Goal: Task Accomplishment & Management: Complete application form

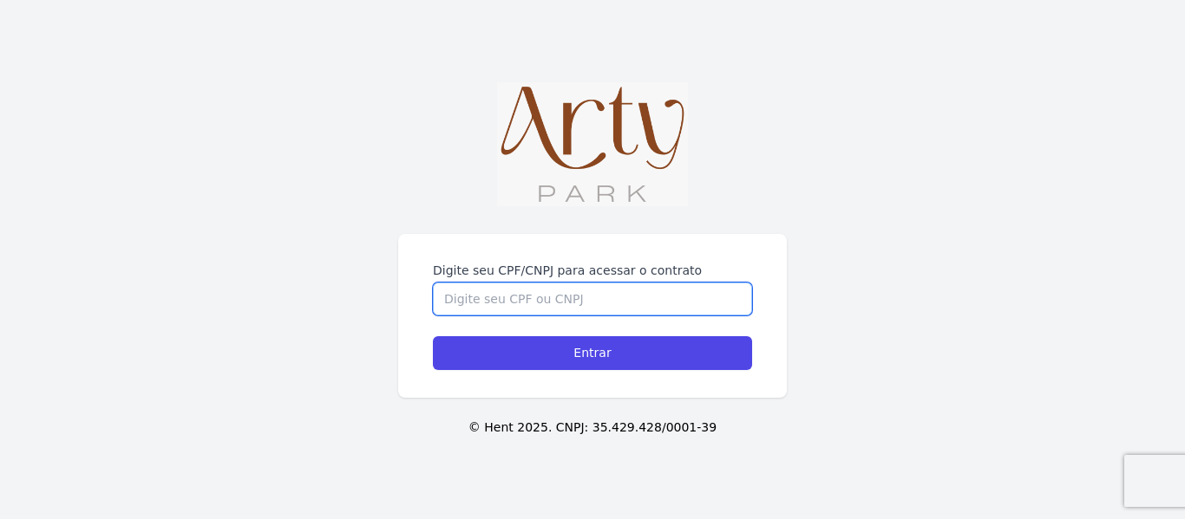
click at [648, 304] on input "Digite seu CPF/CNPJ para acessar o contrato" at bounding box center [592, 299] width 319 height 33
type input "042"
click at [648, 304] on input "042" at bounding box center [592, 299] width 319 height 33
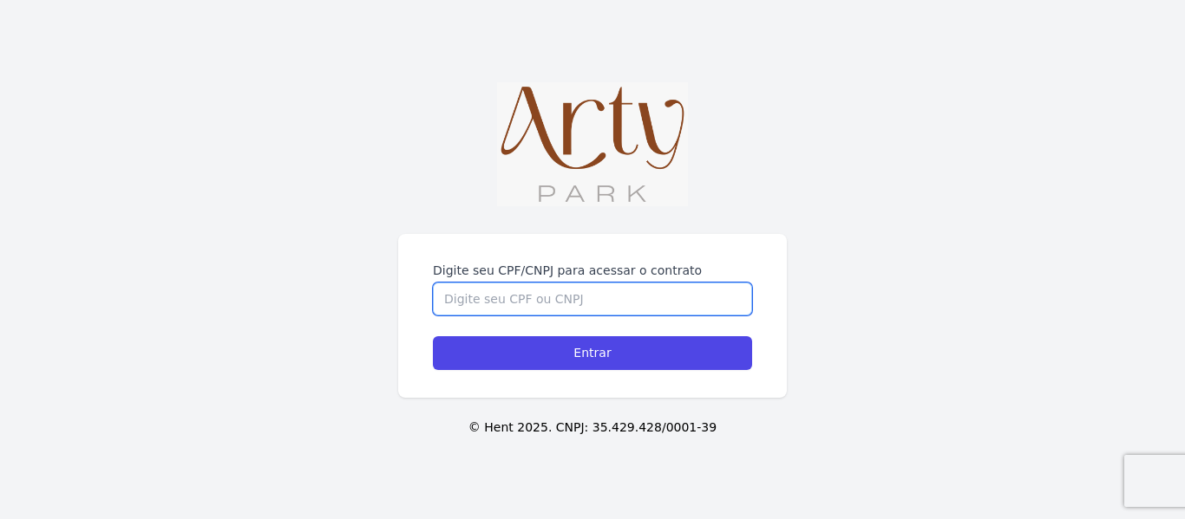
click at [558, 297] on input "Digite seu CPF/CNPJ para acessar o contrato" at bounding box center [592, 299] width 319 height 33
type input "04280901090"
click at [433, 336] on input "Entrar" at bounding box center [592, 353] width 319 height 34
